Goal: Task Accomplishment & Management: Use online tool/utility

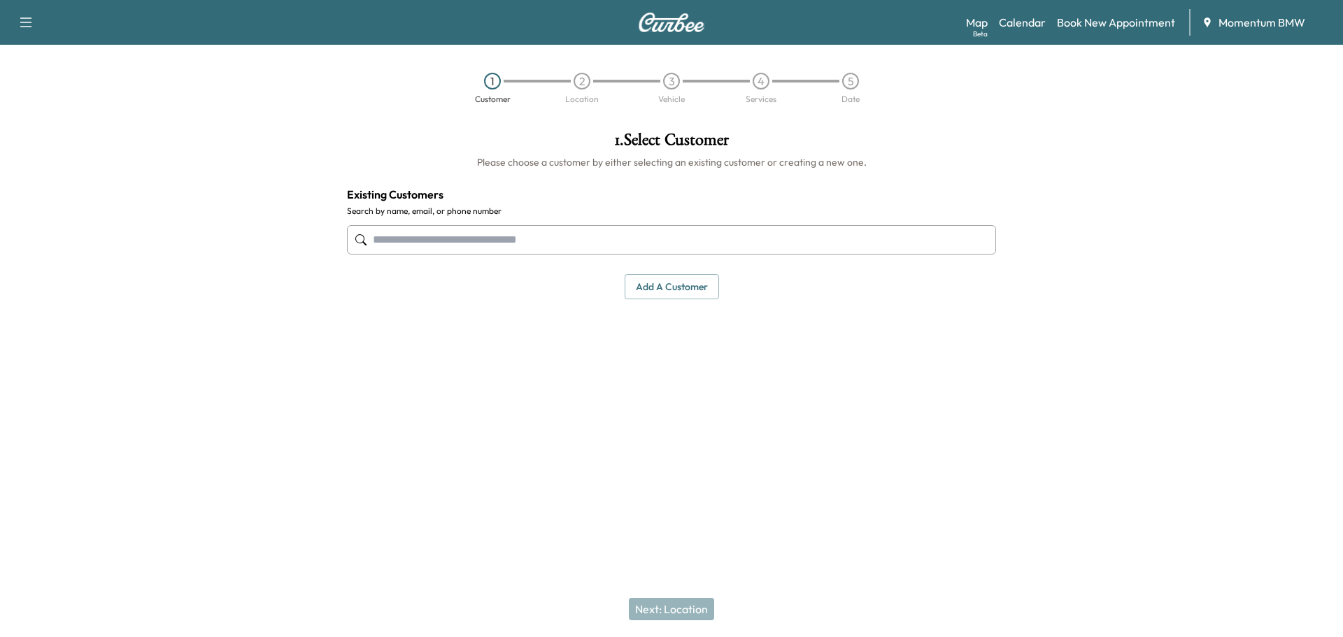
click at [985, 25] on link "Map Beta" at bounding box center [977, 22] width 22 height 17
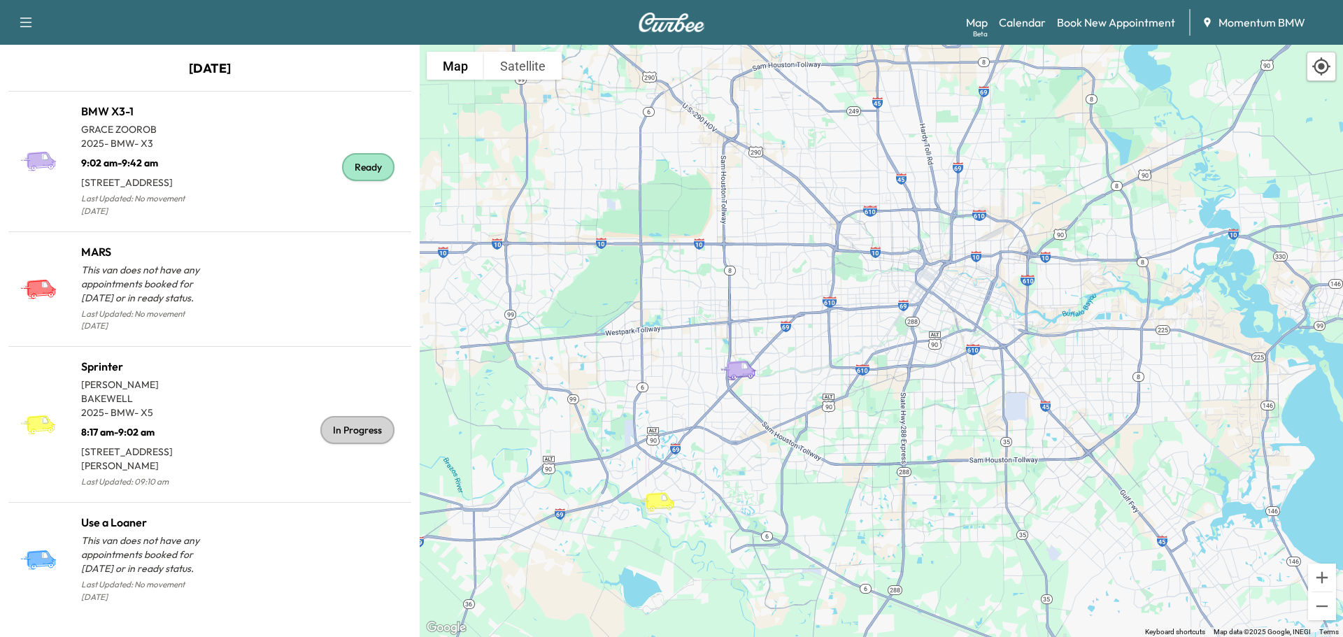
drag, startPoint x: 1151, startPoint y: 219, endPoint x: 832, endPoint y: 367, distance: 352.3
click at [833, 368] on div "To activate drag with keyboard, press Alt + Enter. Once in keyboard drag state,…" at bounding box center [881, 341] width 923 height 592
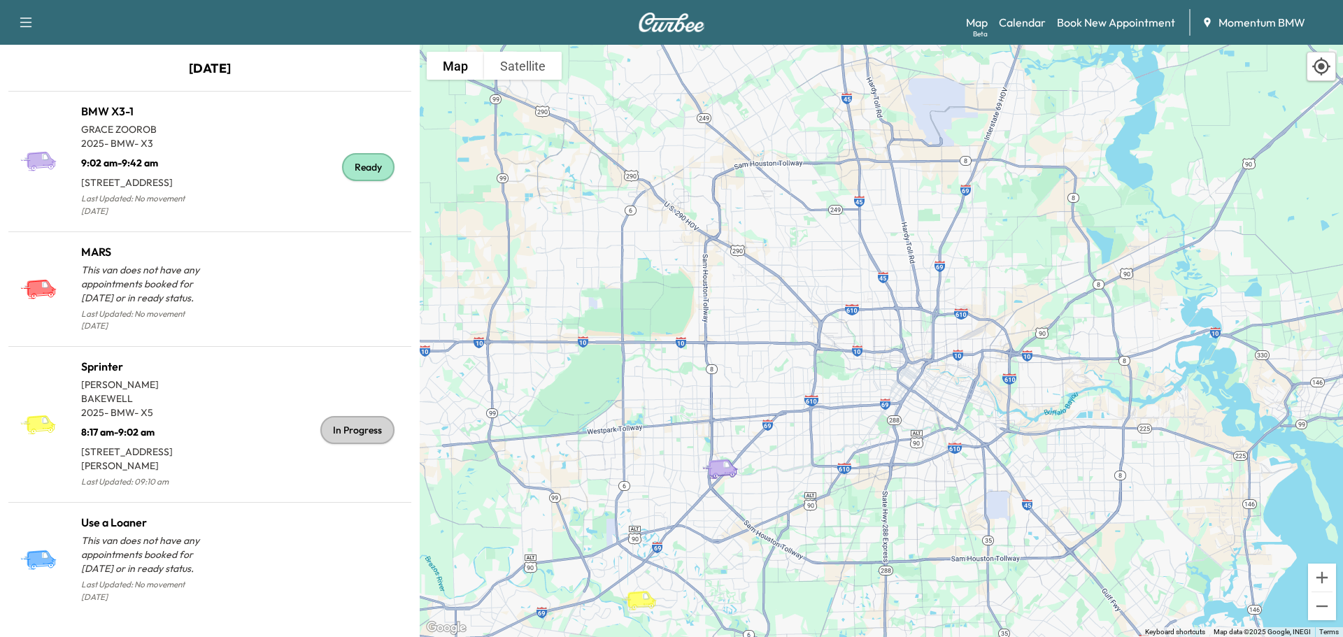
drag, startPoint x: 943, startPoint y: 245, endPoint x: 926, endPoint y: 344, distance: 100.1
click at [926, 344] on div "To activate drag with keyboard, press Alt + Enter. Once in keyboard drag state,…" at bounding box center [881, 341] width 923 height 592
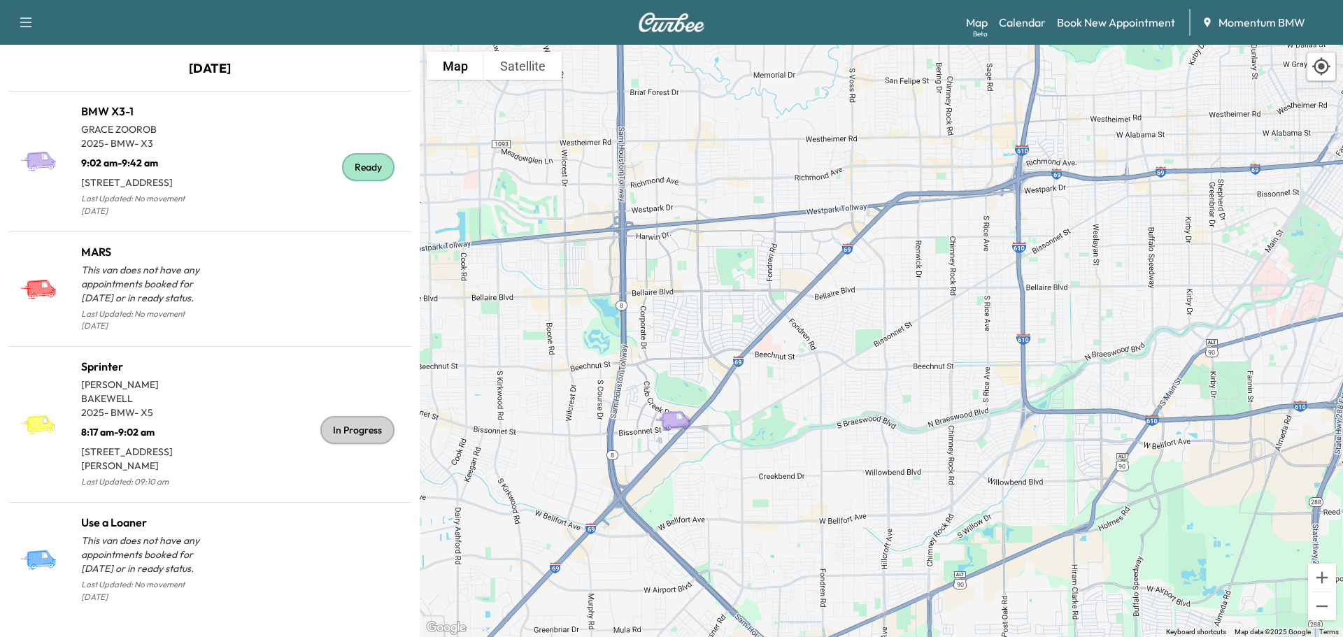
click at [1013, 24] on link "Calendar" at bounding box center [1022, 22] width 47 height 17
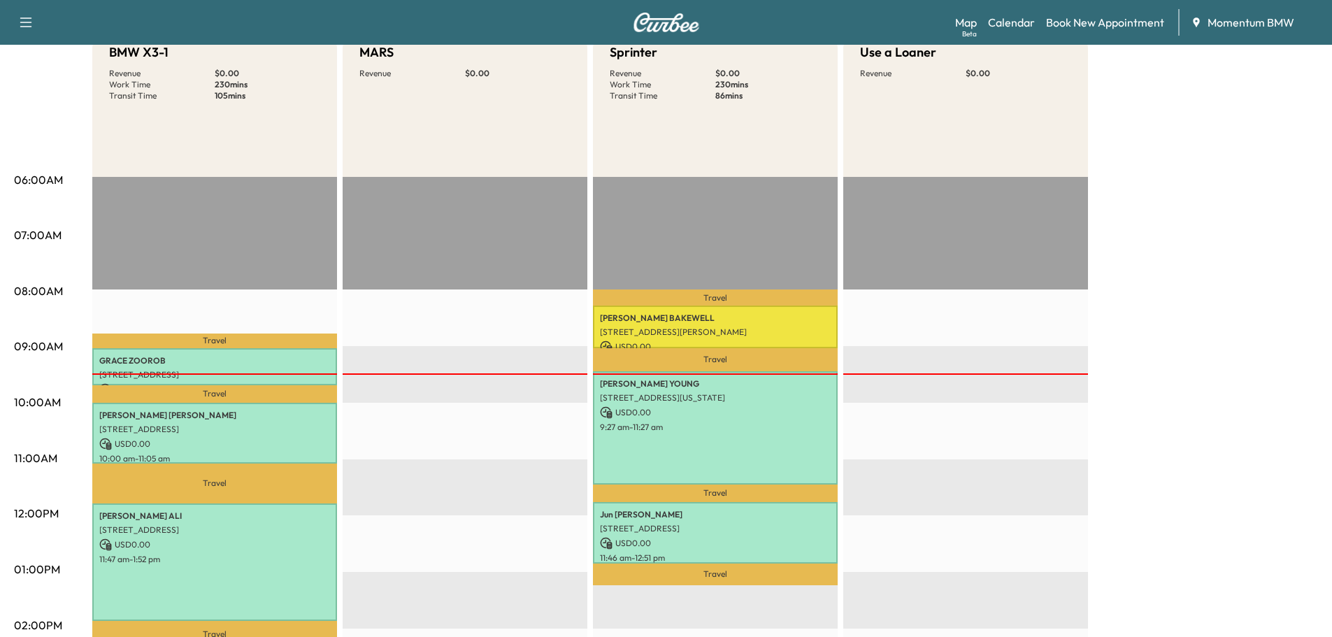
scroll to position [210, 0]
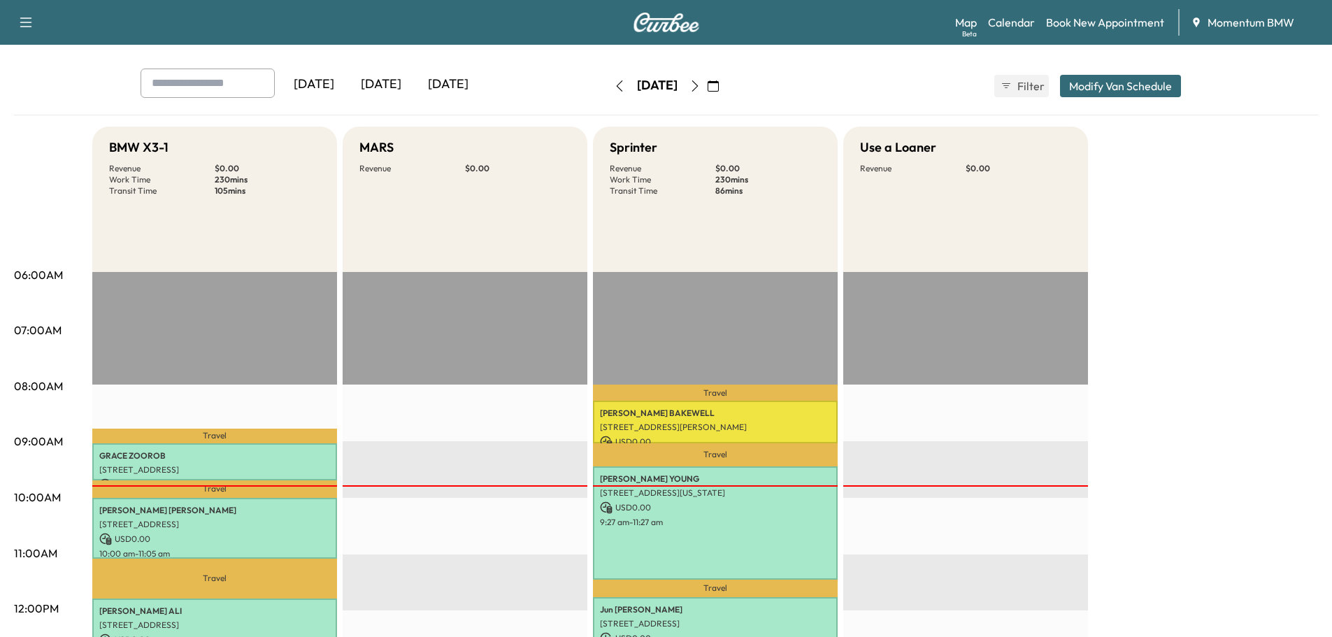
scroll to position [210, 0]
